Goal: Download file/media

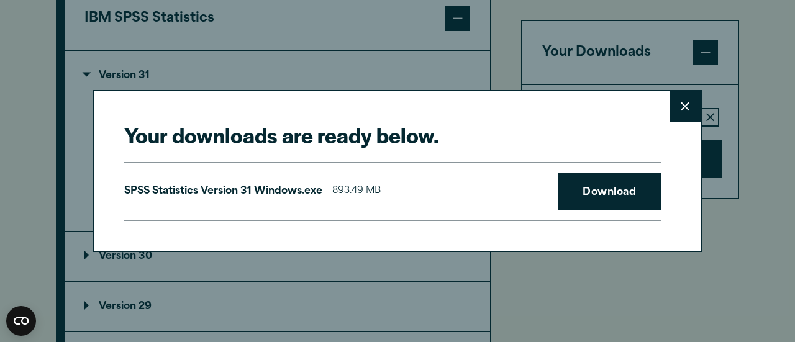
click at [677, 101] on button "Close" at bounding box center [684, 106] width 31 height 31
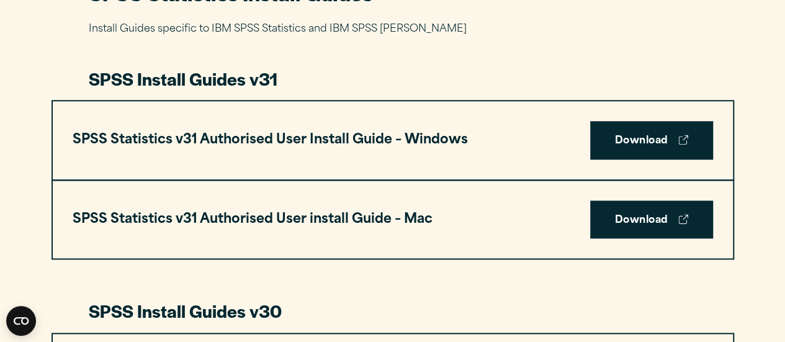
scroll to position [627, 0]
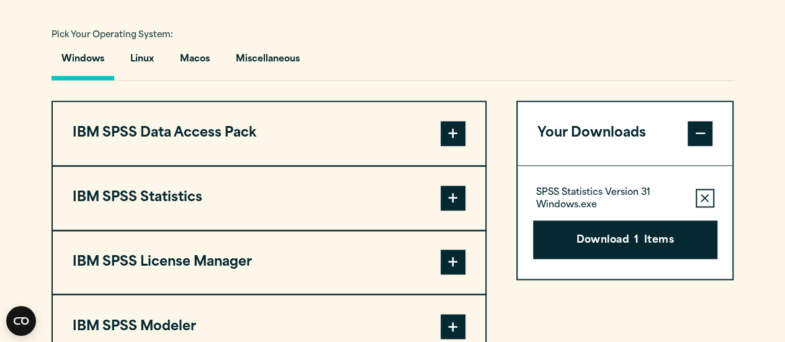
scroll to position [926, 0]
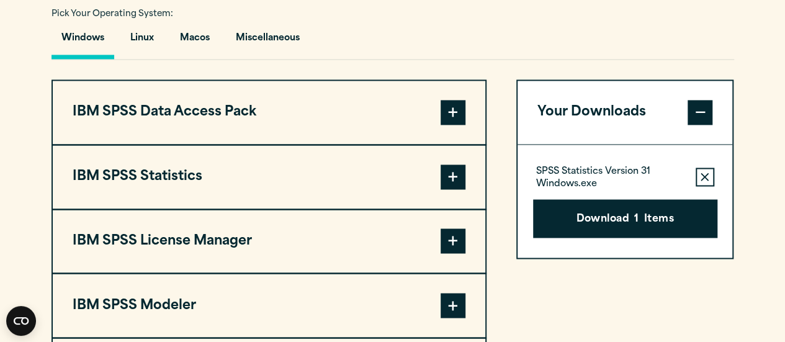
click at [441, 112] on span at bounding box center [453, 112] width 25 height 25
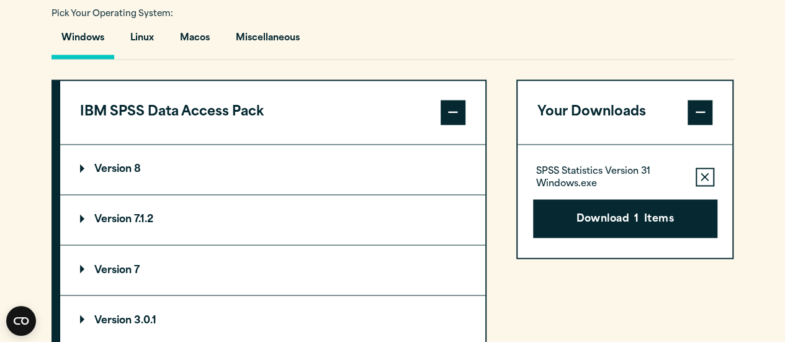
click at [441, 112] on span at bounding box center [453, 112] width 25 height 25
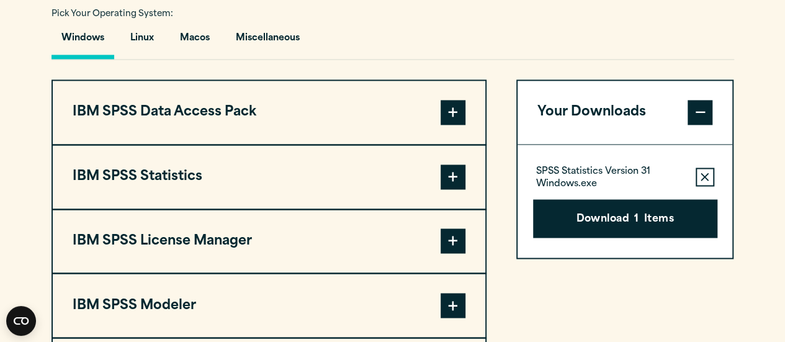
click at [67, 39] on button "Windows" at bounding box center [83, 41] width 63 height 35
click at [459, 172] on span at bounding box center [453, 177] width 25 height 25
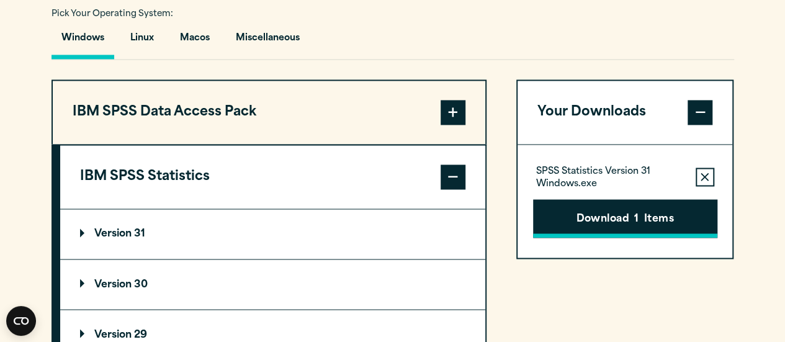
click at [639, 204] on button "Download 1 Items" at bounding box center [625, 218] width 184 height 38
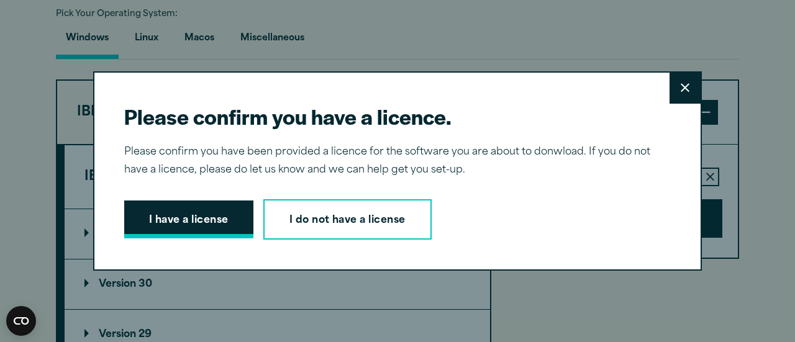
click at [228, 211] on button "I have a license" at bounding box center [188, 220] width 129 height 38
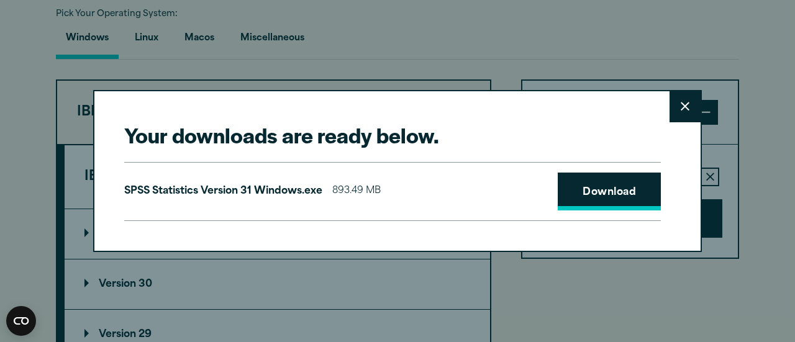
click at [600, 196] on link "Download" at bounding box center [609, 192] width 103 height 38
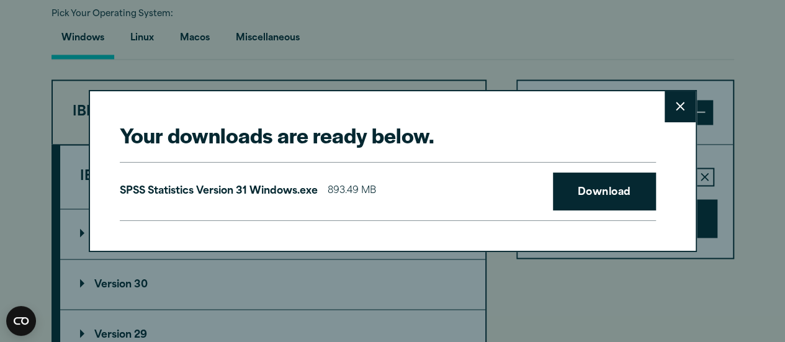
drag, startPoint x: 713, startPoint y: 4, endPoint x: 760, endPoint y: 111, distance: 117.1
click at [760, 111] on div "Your downloads are ready below. Close SPSS Statistics Version 31 Windows.exe 89…" at bounding box center [392, 171] width 785 height 342
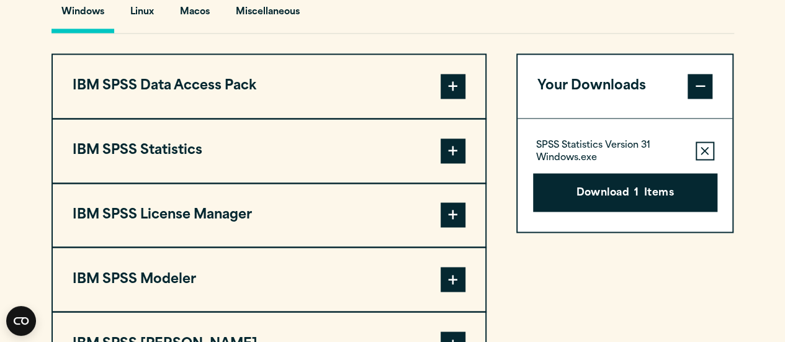
click at [441, 155] on span at bounding box center [453, 150] width 25 height 25
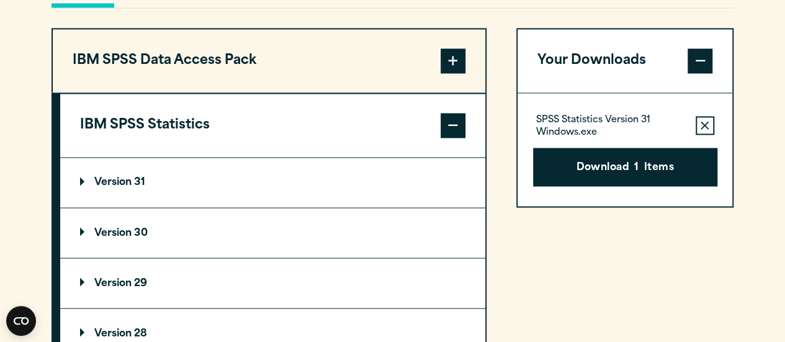
scroll to position [980, 0]
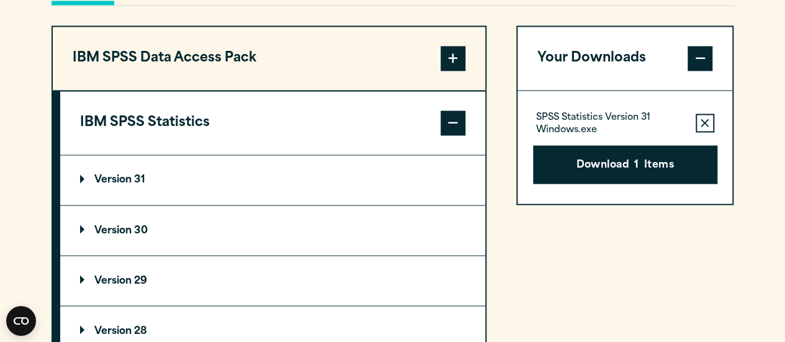
click at [449, 116] on span at bounding box center [453, 123] width 25 height 25
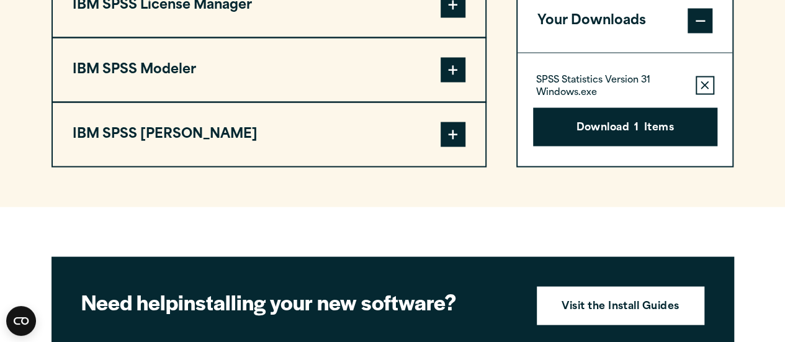
scroll to position [1162, 0]
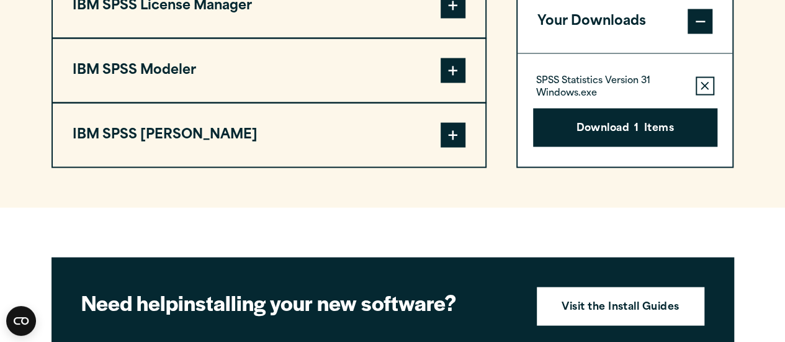
click at [448, 134] on span at bounding box center [453, 134] width 25 height 25
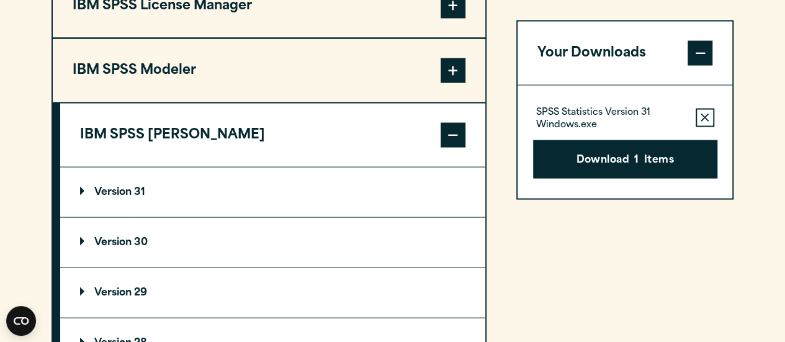
scroll to position [1230, 0]
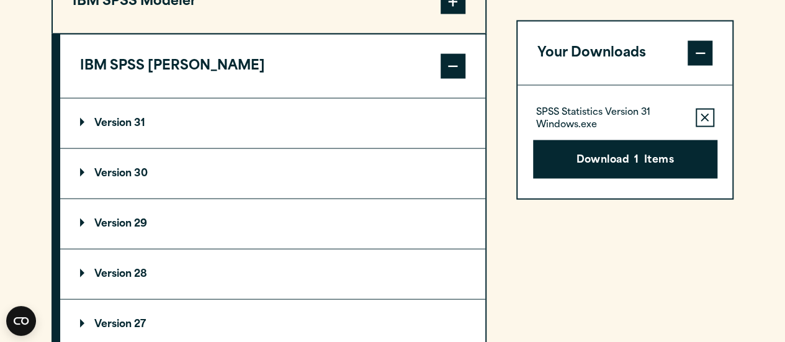
click at [136, 214] on summary "Version 29" at bounding box center [272, 224] width 425 height 50
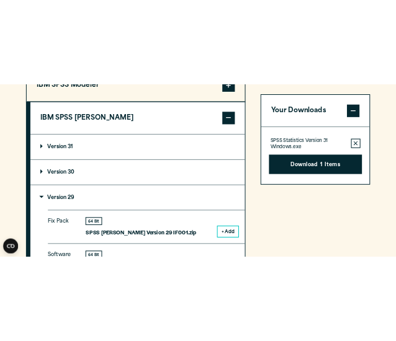
scroll to position [1341, 0]
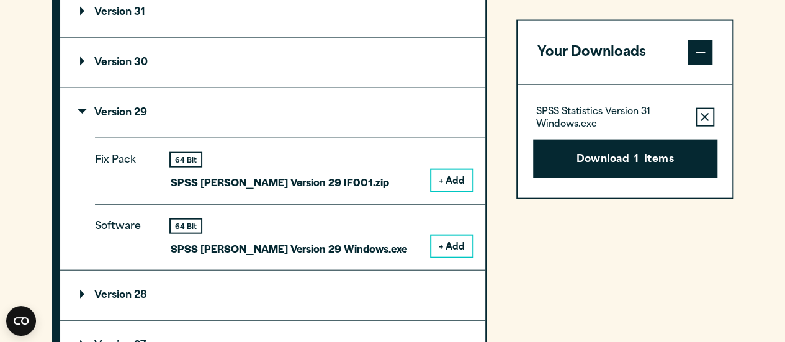
drag, startPoint x: 453, startPoint y: 244, endPoint x: 430, endPoint y: 210, distance: 41.0
click at [430, 210] on div "Software 64 Bit SPSS Amos Version 29 Windows.exe + Add" at bounding box center [290, 237] width 391 height 66
click at [440, 242] on button "+ Add" at bounding box center [451, 246] width 41 height 21
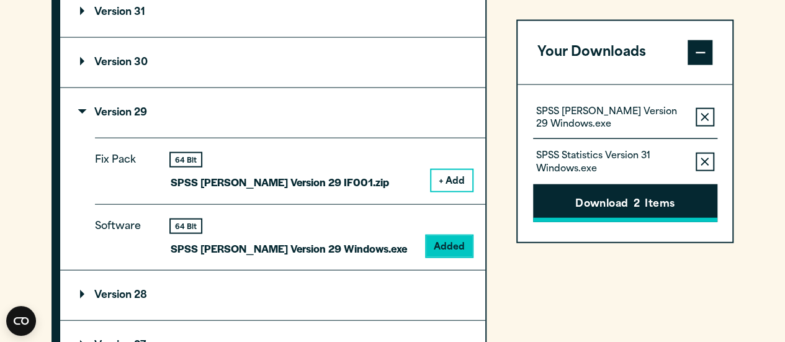
click at [579, 202] on button "Download 2 Items" at bounding box center [625, 203] width 184 height 38
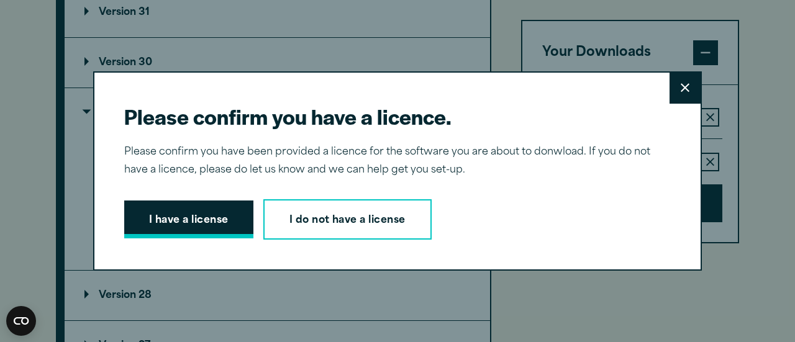
click at [222, 221] on button "I have a license" at bounding box center [188, 220] width 129 height 38
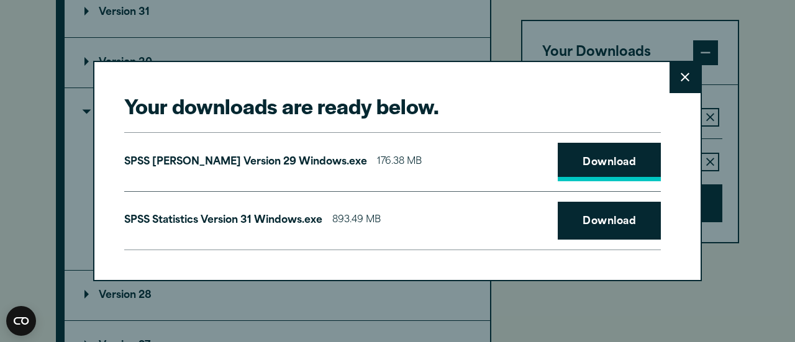
click at [597, 161] on link "Download" at bounding box center [609, 162] width 103 height 38
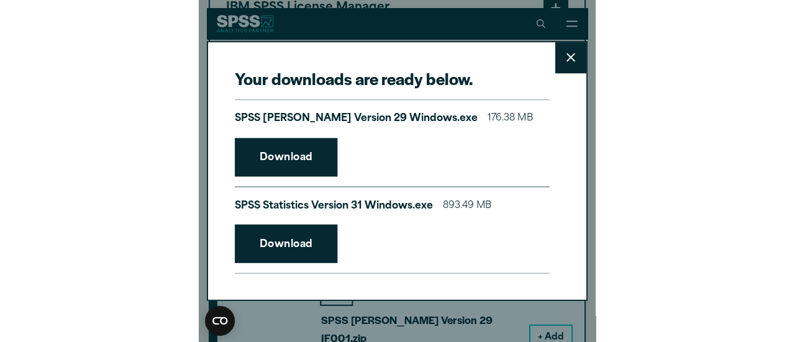
scroll to position [1334, 0]
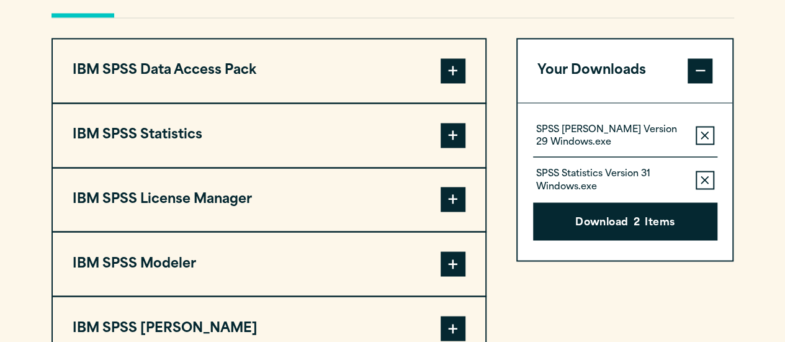
scroll to position [967, 0]
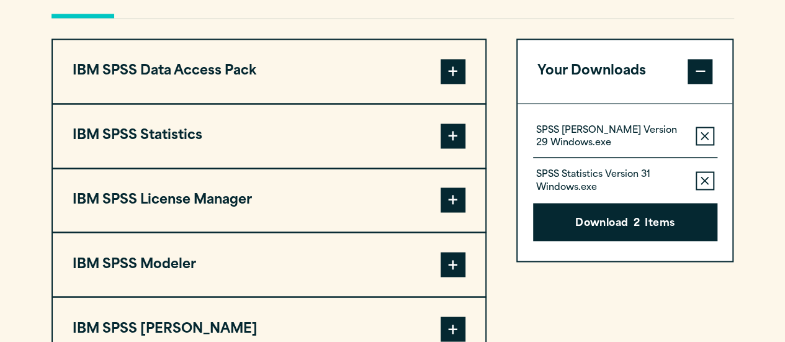
click at [422, 142] on button "IBM SPSS Statistics" at bounding box center [269, 135] width 433 height 63
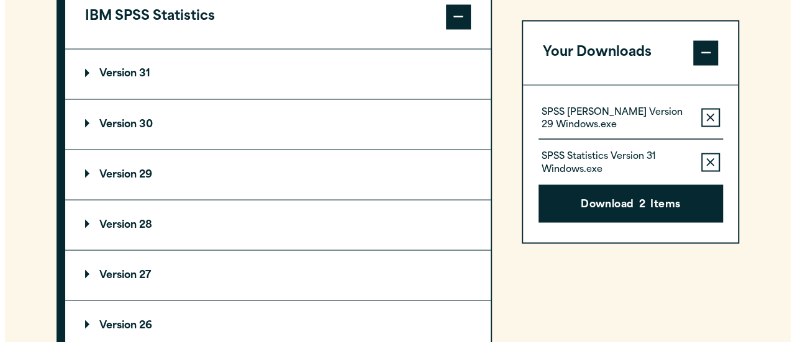
scroll to position [1087, 0]
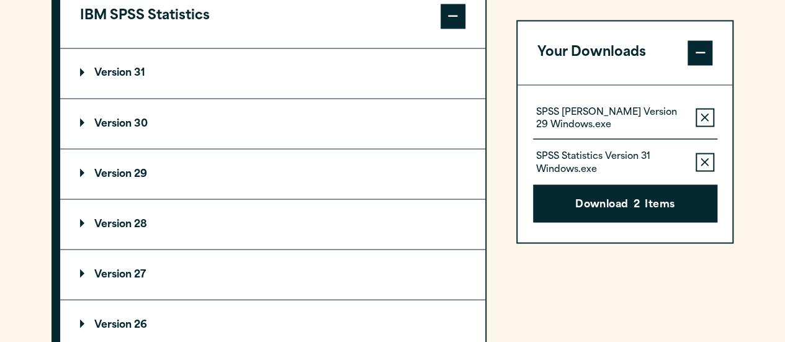
click at [111, 121] on p "Version 30" at bounding box center [114, 124] width 68 height 10
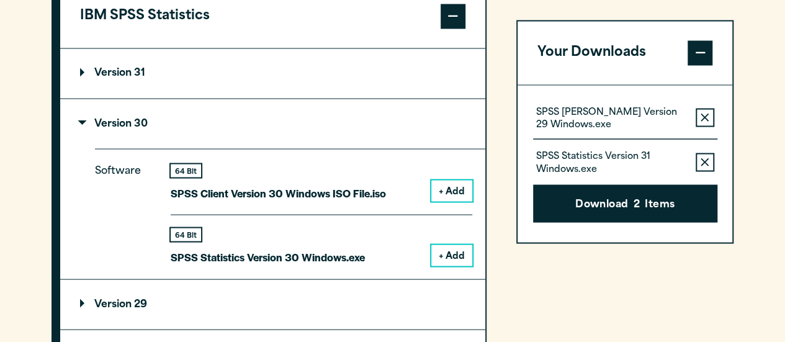
click at [443, 253] on button "+ Add" at bounding box center [451, 255] width 41 height 21
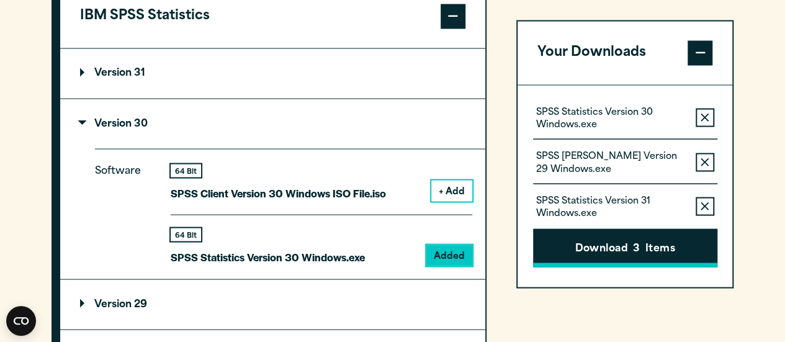
click at [616, 245] on button "Download 3 Items" at bounding box center [625, 248] width 184 height 38
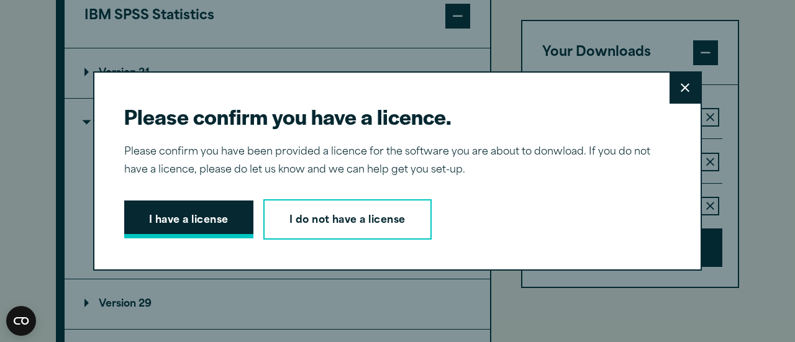
click at [151, 219] on button "I have a license" at bounding box center [188, 220] width 129 height 38
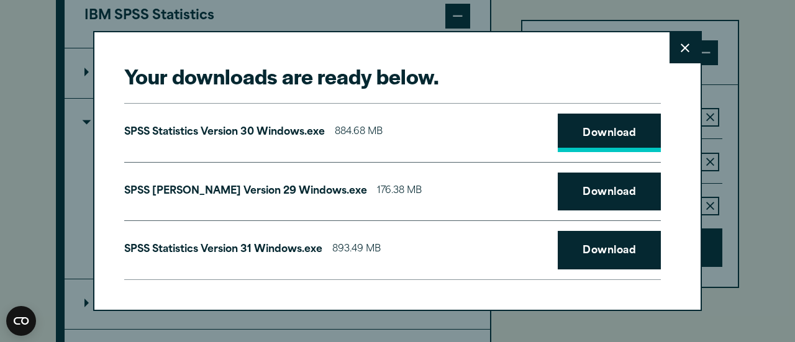
click at [607, 135] on link "Download" at bounding box center [609, 133] width 103 height 38
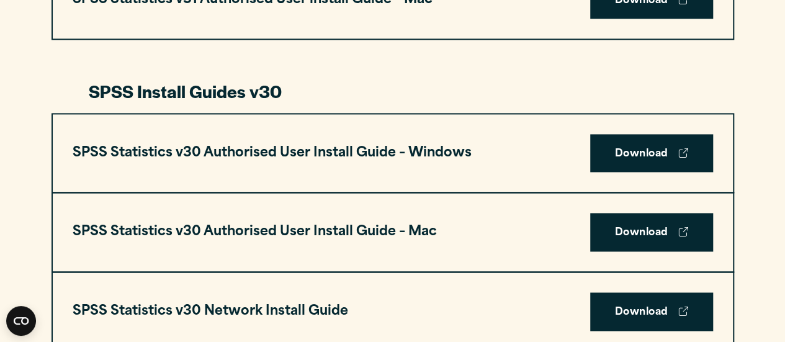
scroll to position [841, 0]
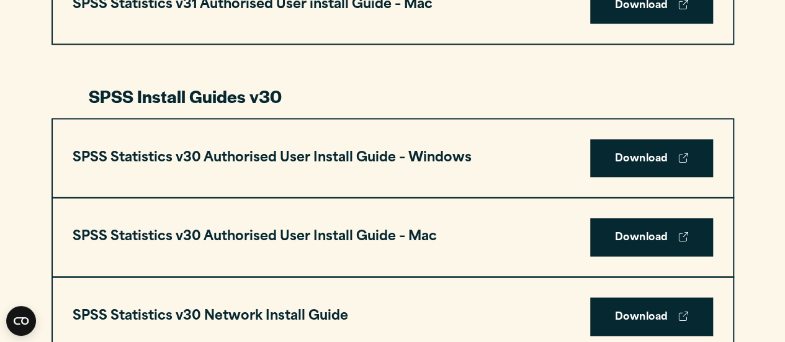
click at [423, 156] on h3 "SPSS Statistics v30 Authorised User Install Guide – Windows" at bounding box center [272, 159] width 399 height 24
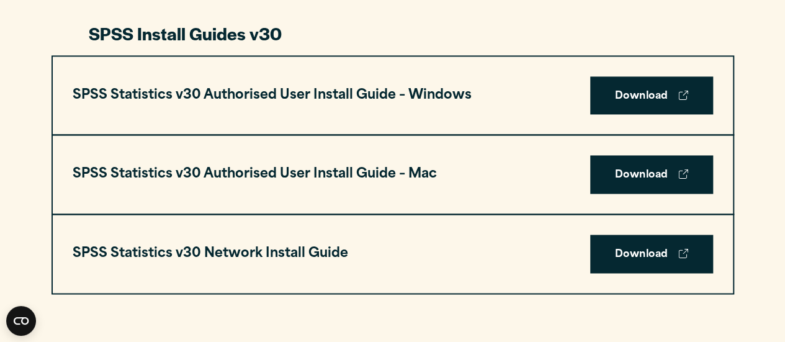
scroll to position [903, 0]
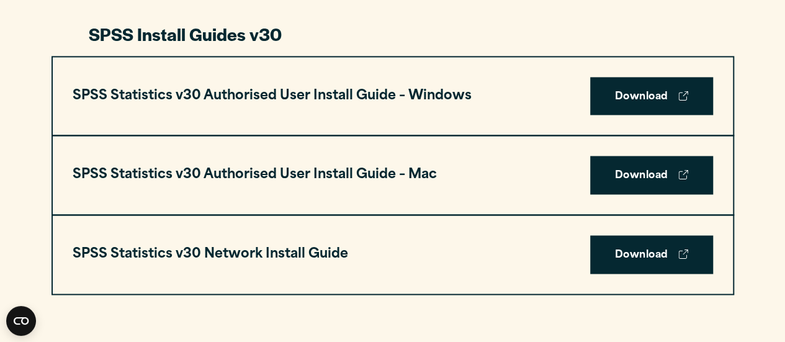
click at [446, 90] on h3 "SPSS Statistics v30 Authorised User Install Guide – Windows" at bounding box center [272, 96] width 399 height 24
click at [597, 83] on link "Download" at bounding box center [651, 96] width 123 height 38
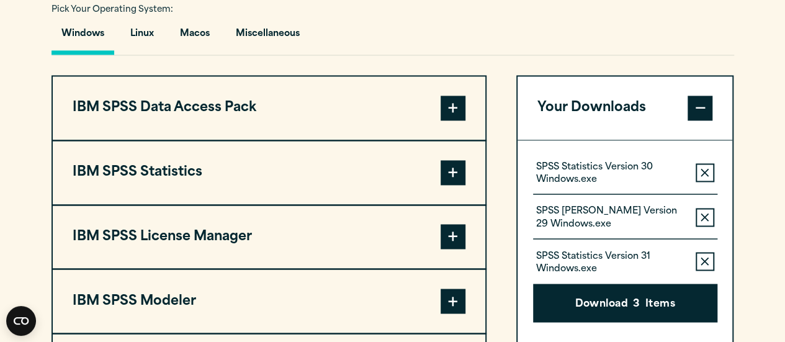
scroll to position [930, 0]
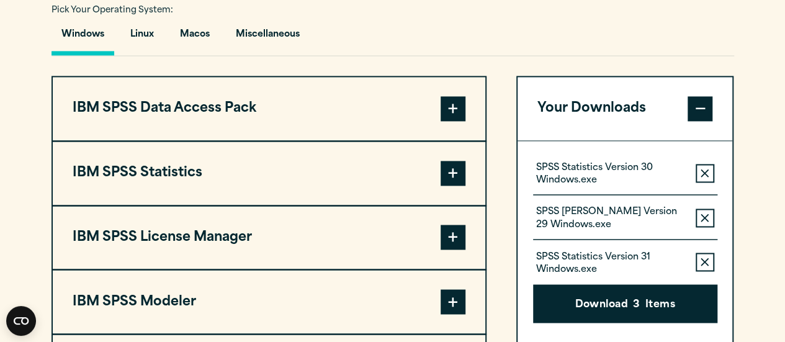
click at [451, 168] on span at bounding box center [453, 173] width 25 height 25
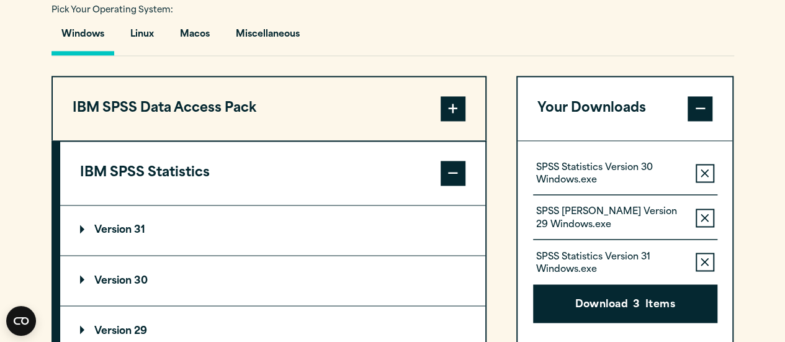
click at [142, 262] on summary "Version 30" at bounding box center [272, 281] width 425 height 50
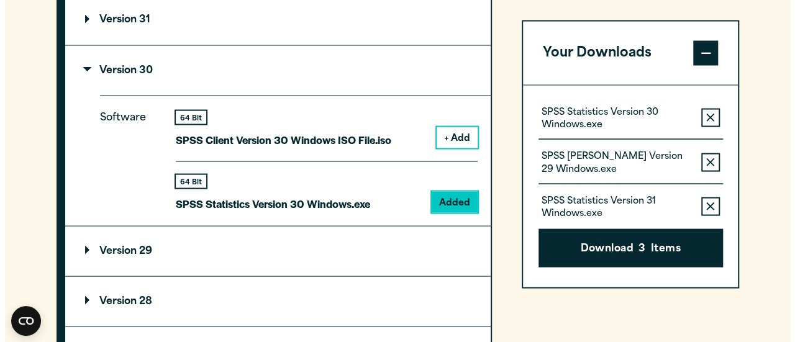
scroll to position [1141, 0]
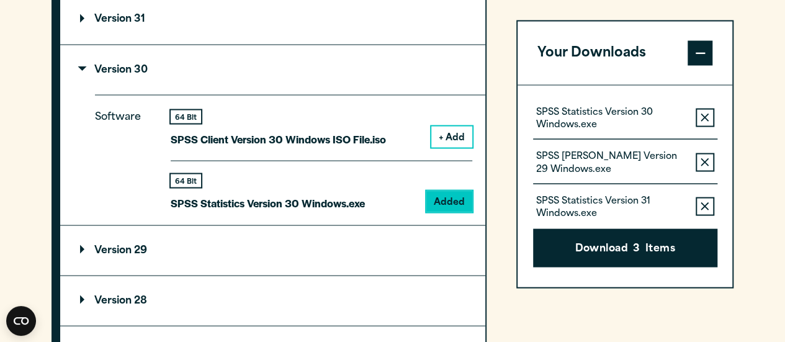
click at [354, 198] on p "SPSS Statistics Version 30 Windows.exe" at bounding box center [268, 203] width 194 height 18
click at [701, 161] on icon "button" at bounding box center [705, 162] width 8 height 9
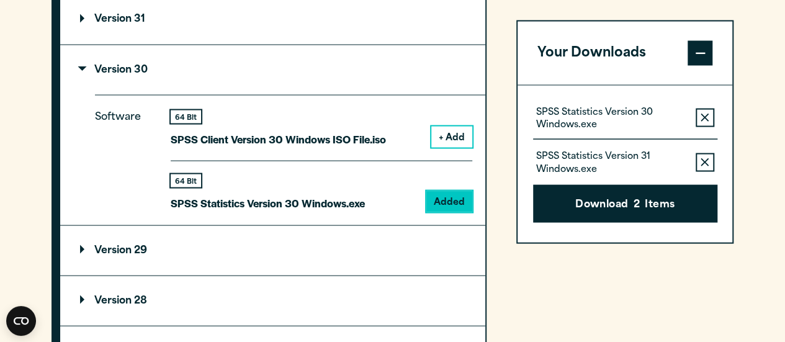
click at [701, 161] on icon "button" at bounding box center [705, 162] width 8 height 9
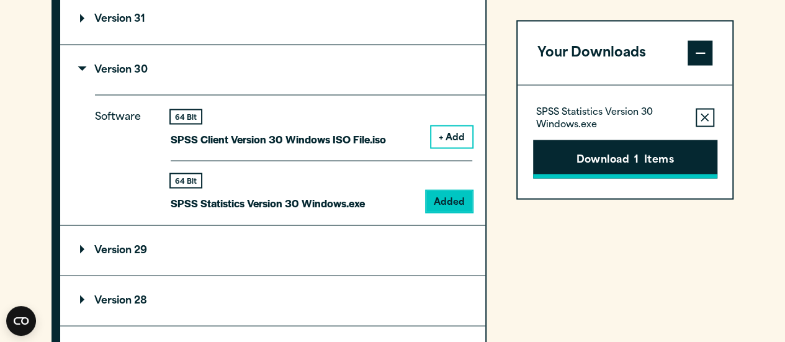
click at [641, 158] on button "Download 1 Items" at bounding box center [625, 159] width 184 height 38
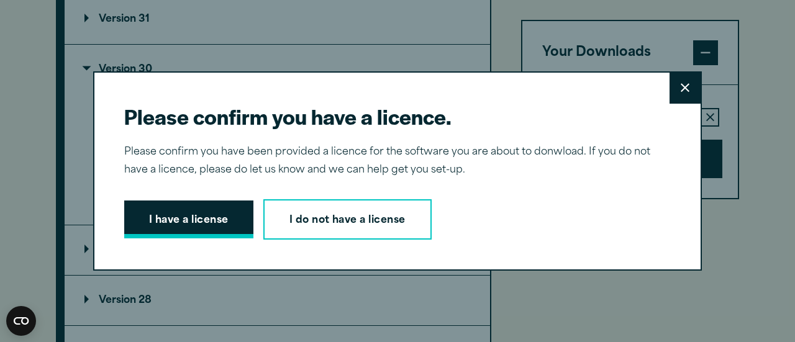
click at [217, 225] on button "I have a license" at bounding box center [188, 220] width 129 height 38
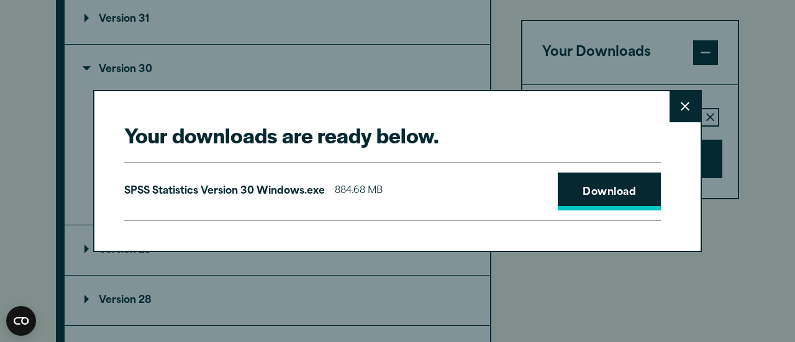
click at [597, 201] on link "Download" at bounding box center [609, 192] width 103 height 38
